Goal: Transaction & Acquisition: Purchase product/service

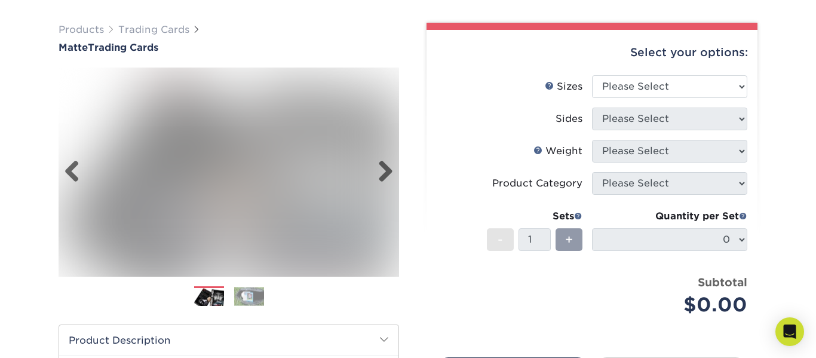
scroll to position [64, 0]
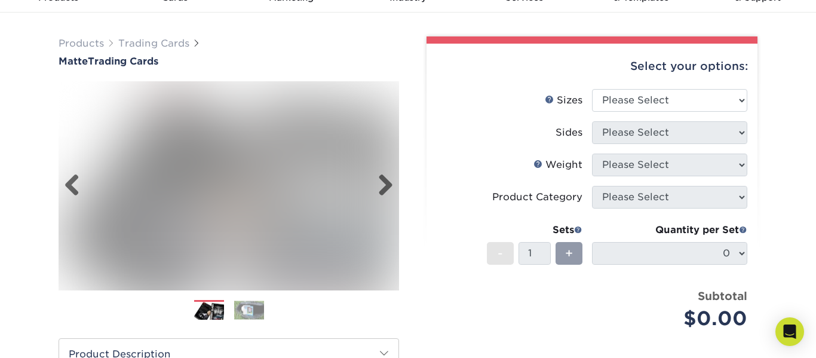
click at [331, 192] on img at bounding box center [229, 185] width 341 height 235
click at [385, 182] on link "Next" at bounding box center [381, 186] width 24 height 24
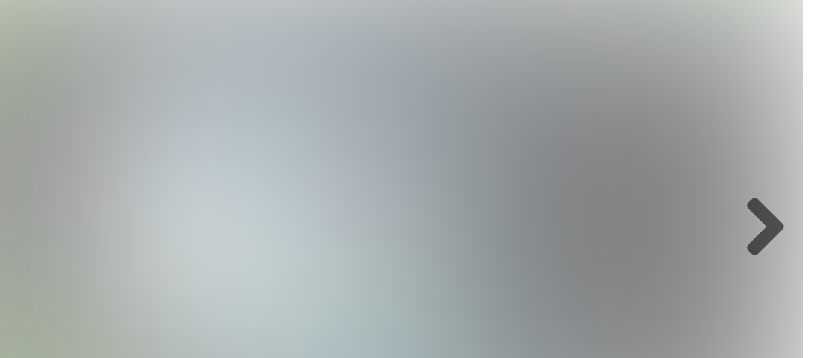
click at [169, 161] on img at bounding box center [229, 185] width 341 height 209
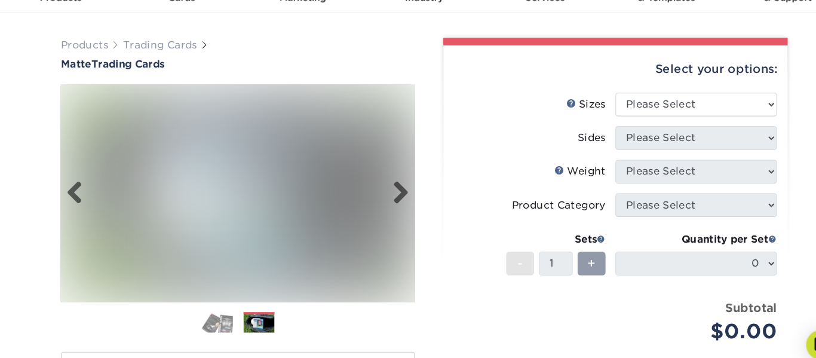
scroll to position [56, 0]
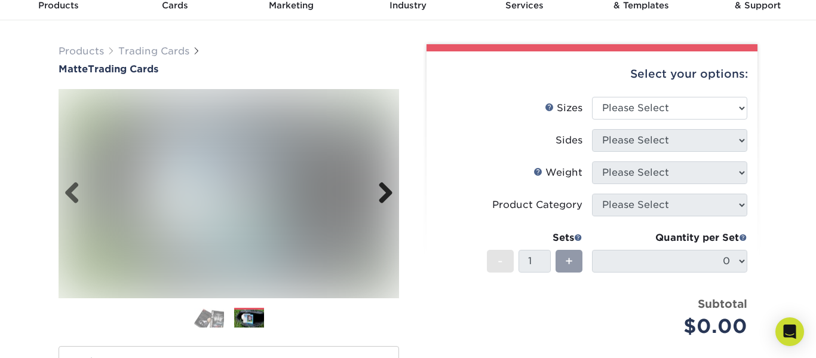
click at [391, 205] on link "Next" at bounding box center [381, 194] width 24 height 24
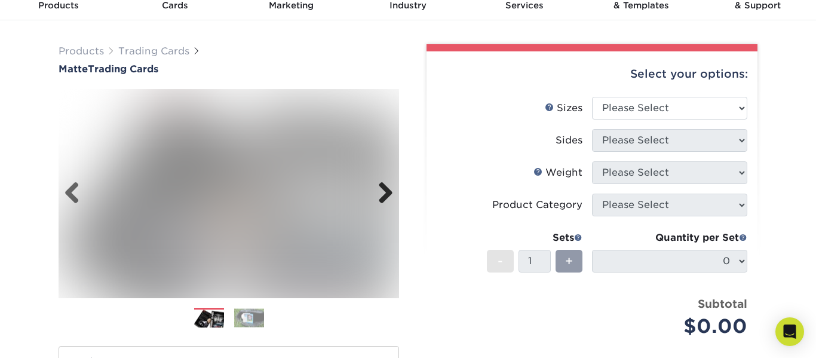
click at [385, 191] on link "Next" at bounding box center [381, 194] width 24 height 24
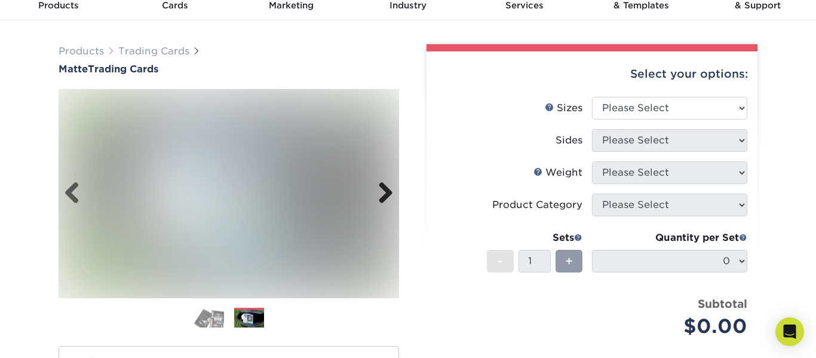
click at [385, 191] on link "Next" at bounding box center [381, 194] width 24 height 24
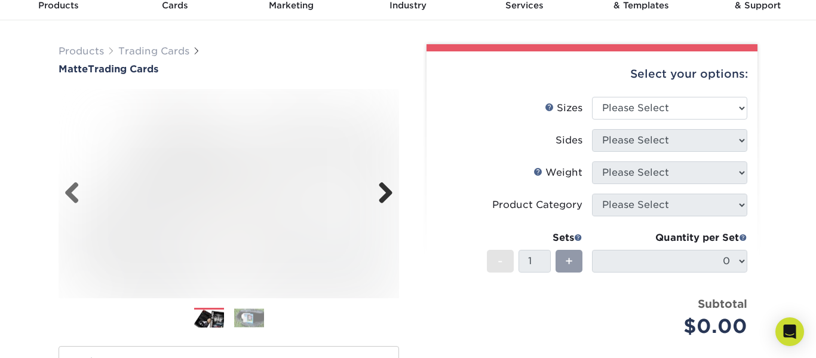
click at [385, 191] on link "Next" at bounding box center [381, 194] width 24 height 24
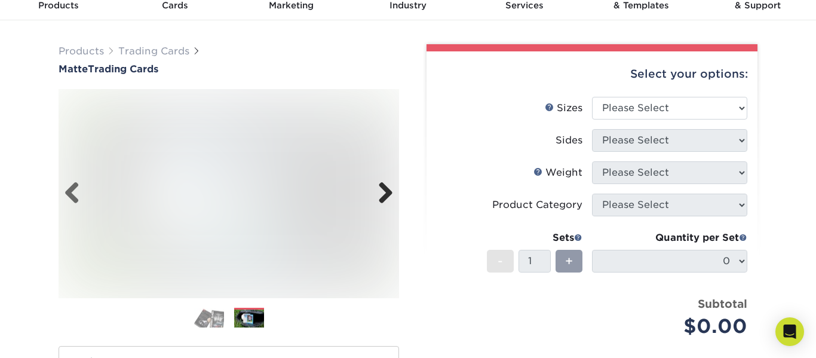
click at [385, 191] on link "Next" at bounding box center [381, 194] width 24 height 24
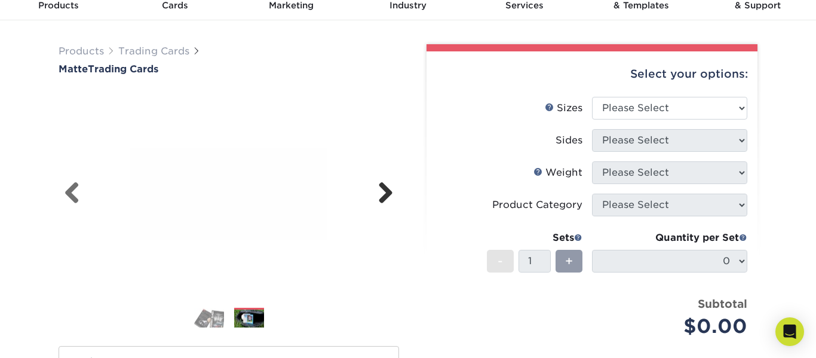
click at [385, 191] on link "Next" at bounding box center [381, 194] width 24 height 24
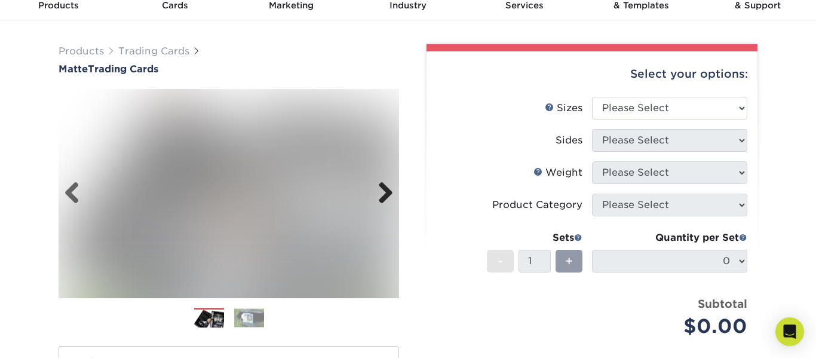
click at [386, 194] on link "Next" at bounding box center [381, 194] width 24 height 24
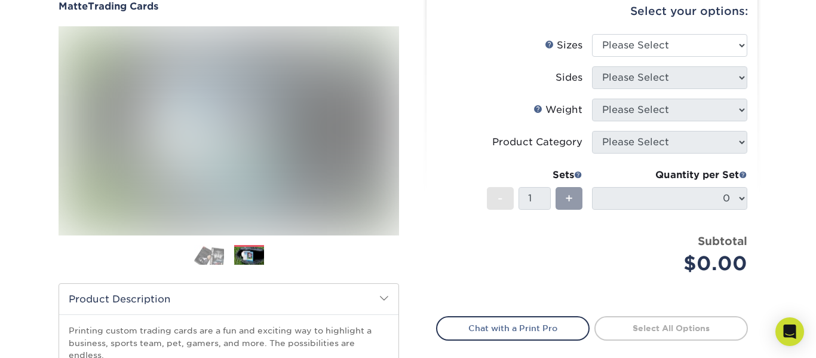
scroll to position [118, 0]
click at [568, 198] on span "+" at bounding box center [569, 199] width 8 height 18
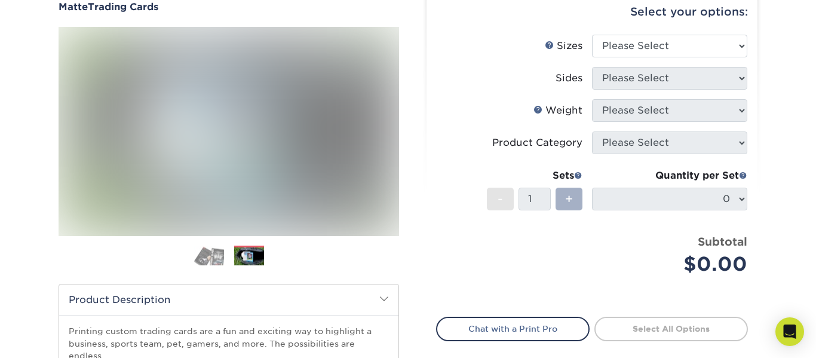
click at [568, 198] on span "+" at bounding box center [569, 199] width 8 height 18
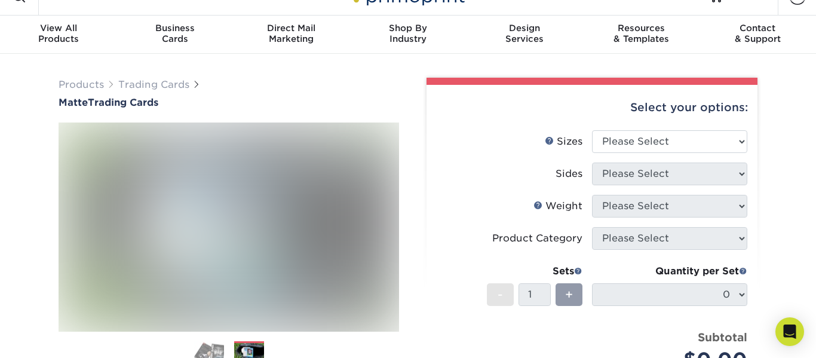
scroll to position [0, 0]
